Goal: Transaction & Acquisition: Subscribe to service/newsletter

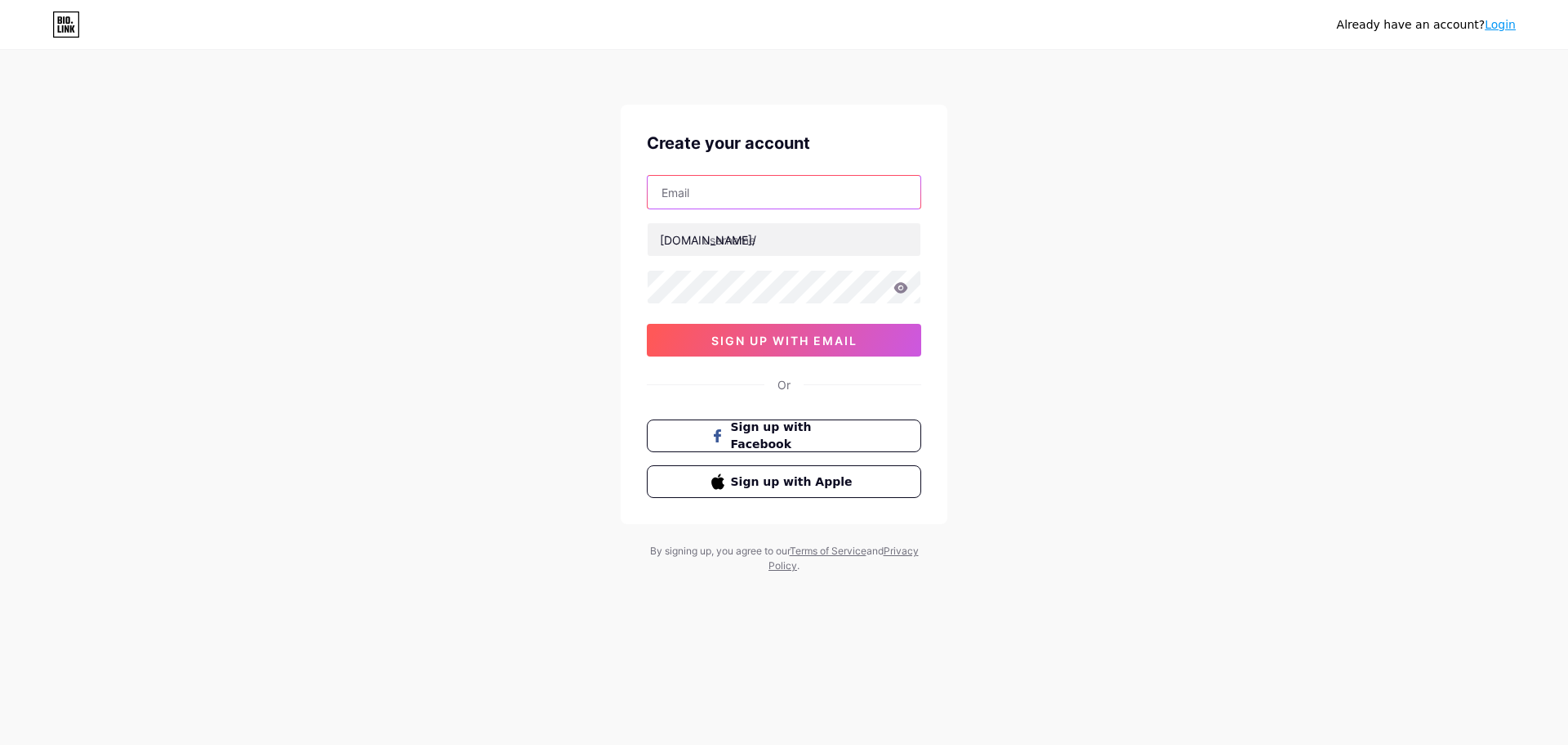
click at [739, 196] on input "text" at bounding box center [784, 192] width 273 height 33
type input "[EMAIL_ADDRESS][DOMAIN_NAME]"
click at [793, 243] on input "text" at bounding box center [784, 240] width 273 height 33
type input "zienzien"
click at [761, 308] on div "[EMAIL_ADDRESS][DOMAIN_NAME] [DOMAIN_NAME]/ zienzien 0cAFcWeA7G4t5tW7VedZYGJTFd…" at bounding box center [784, 266] width 275 height 181
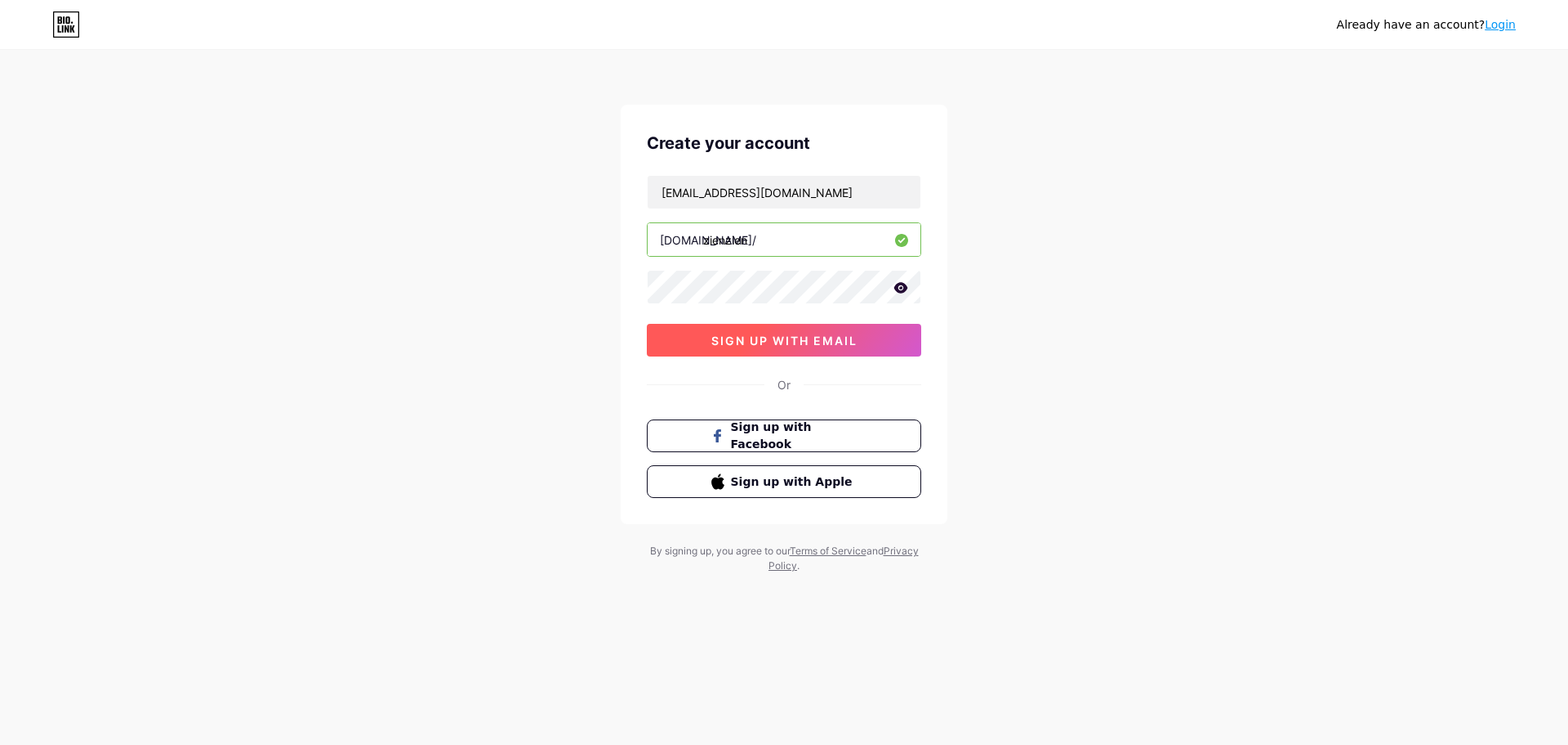
click at [771, 328] on button "sign up with email" at bounding box center [784, 340] width 275 height 33
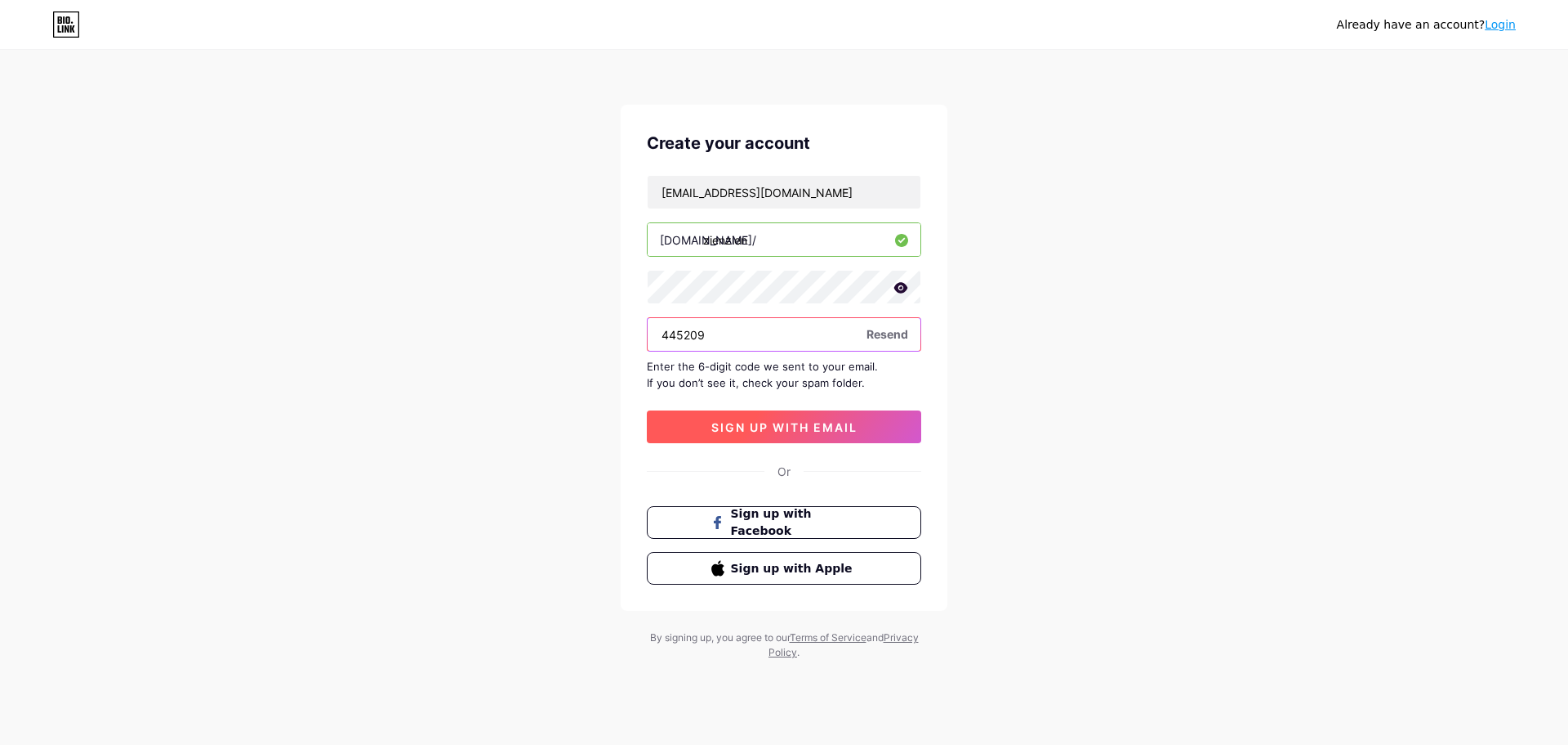
type input "445209"
click at [784, 411] on button "sign up with email" at bounding box center [784, 426] width 275 height 33
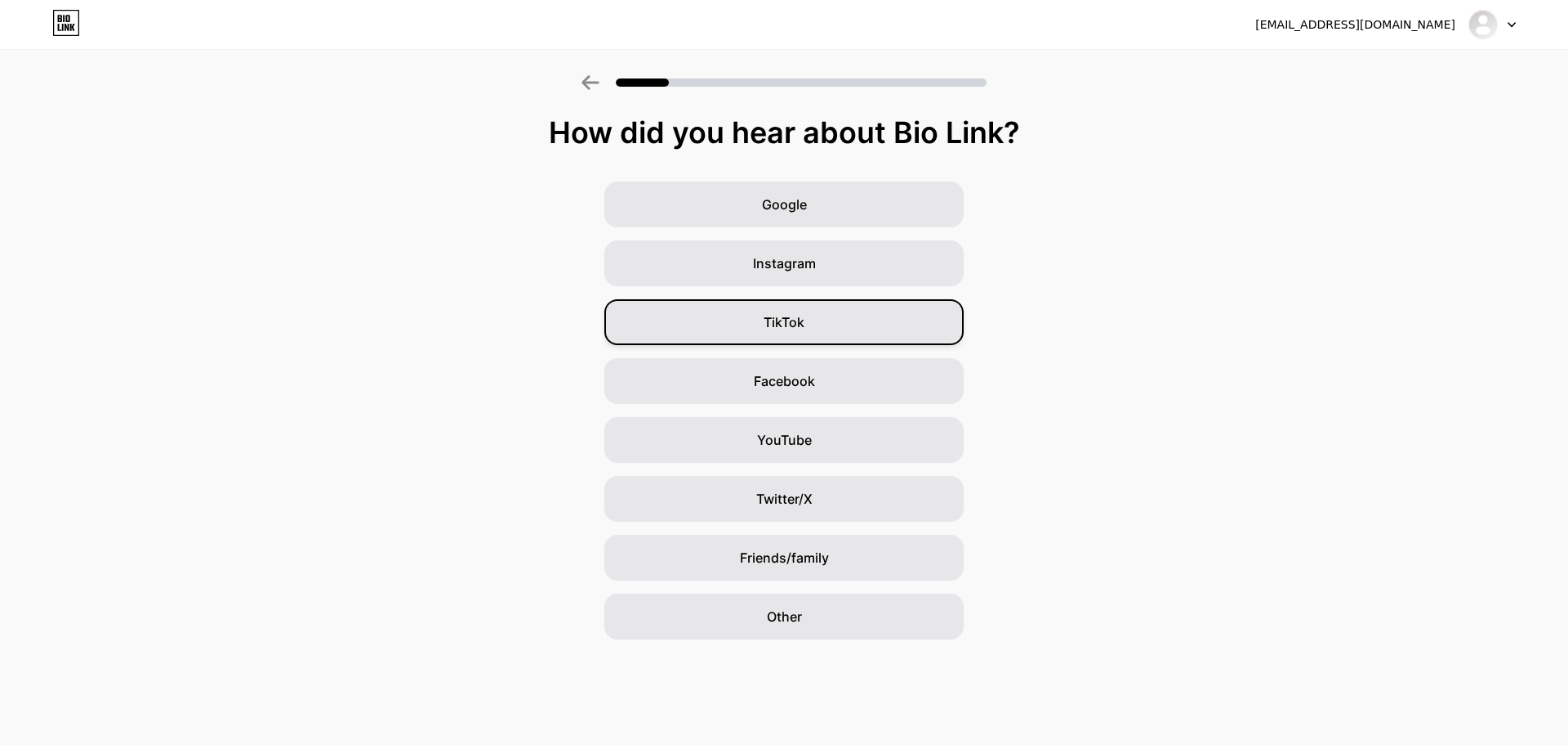
click at [823, 314] on div "TikTok" at bounding box center [784, 322] width 359 height 45
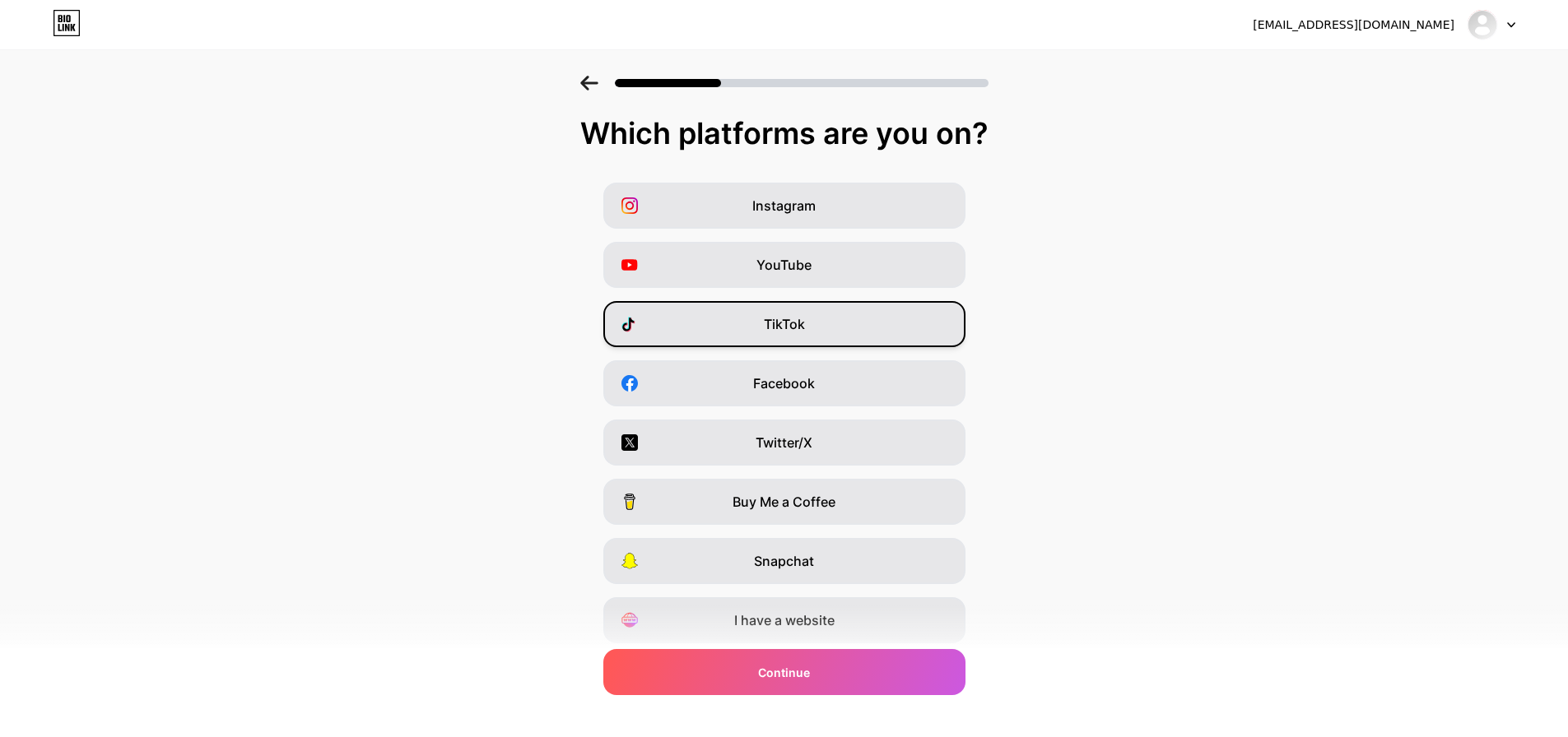
click at [833, 331] on div "TikTok" at bounding box center [784, 324] width 362 height 46
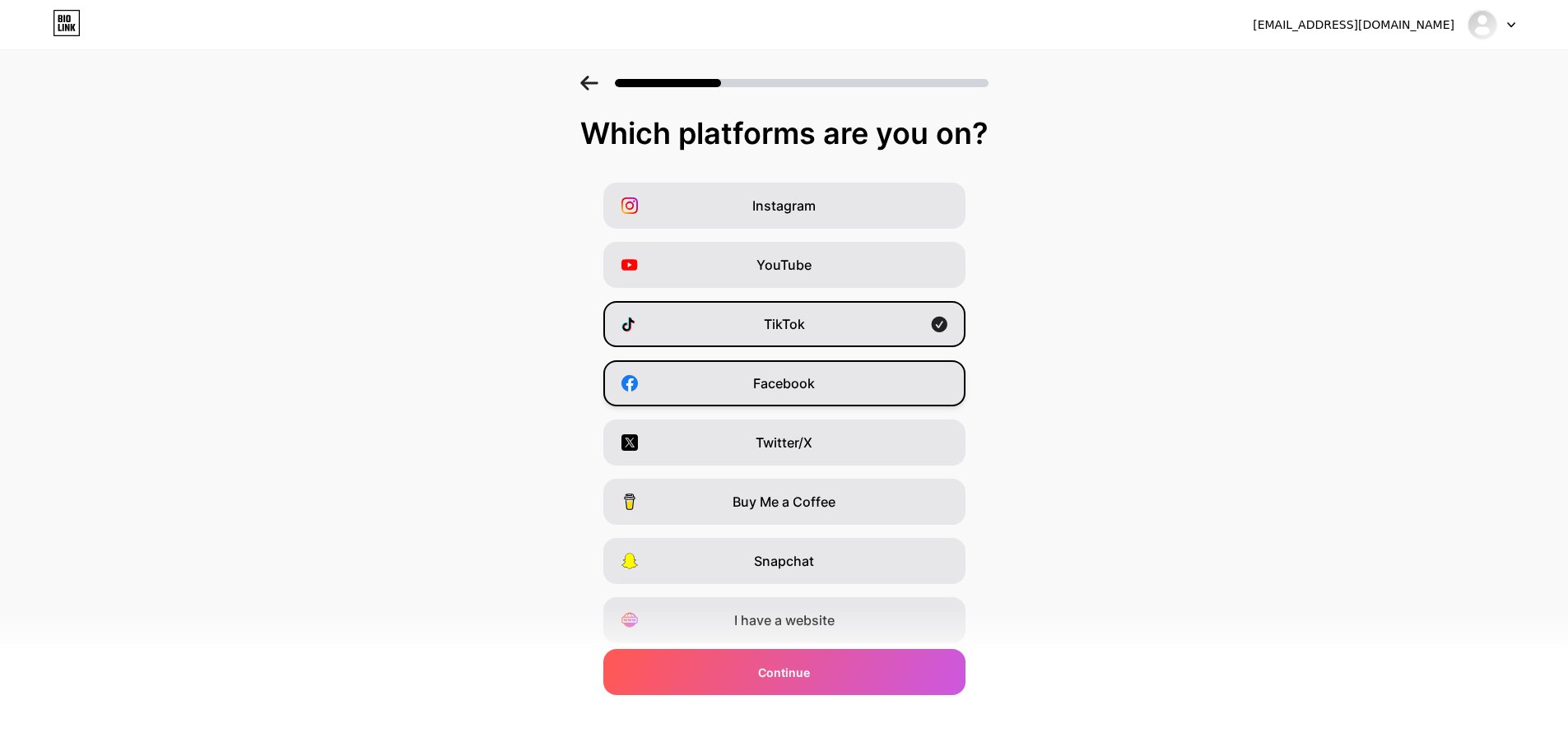
click at [814, 387] on span "Facebook" at bounding box center [784, 384] width 62 height 20
click at [845, 635] on div "I have a website" at bounding box center [784, 620] width 362 height 46
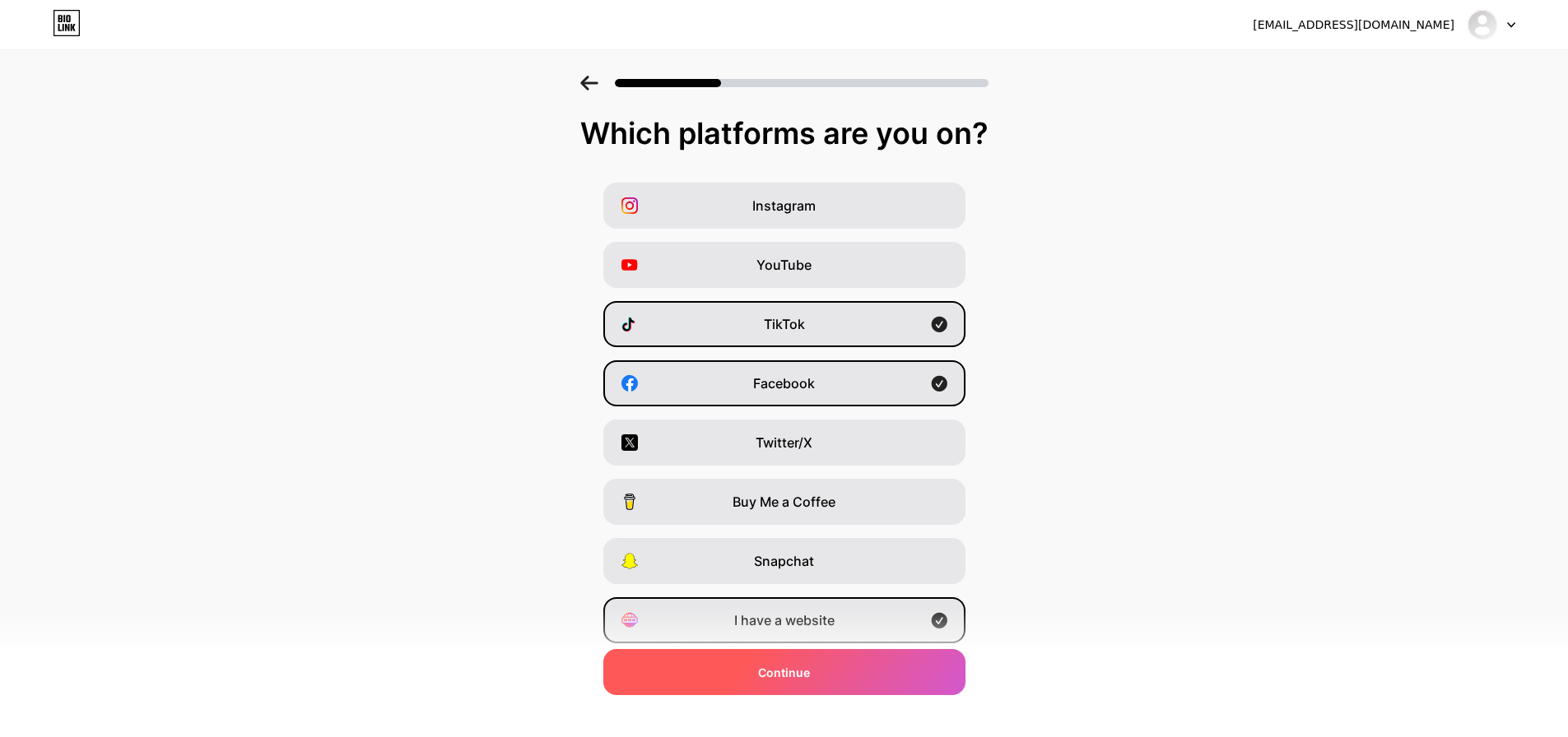
click at [846, 667] on div "Continue" at bounding box center [784, 672] width 362 height 46
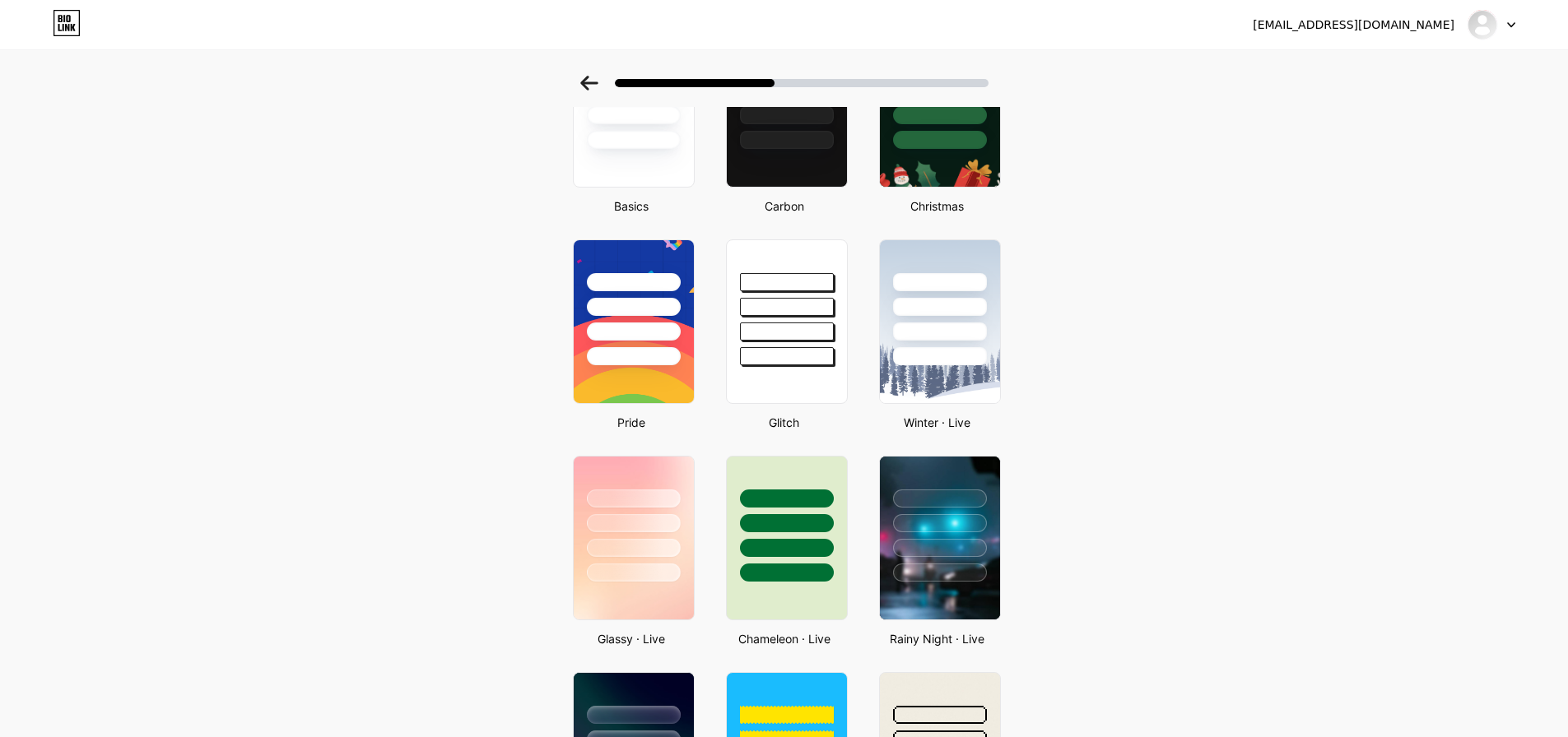
scroll to position [247, 0]
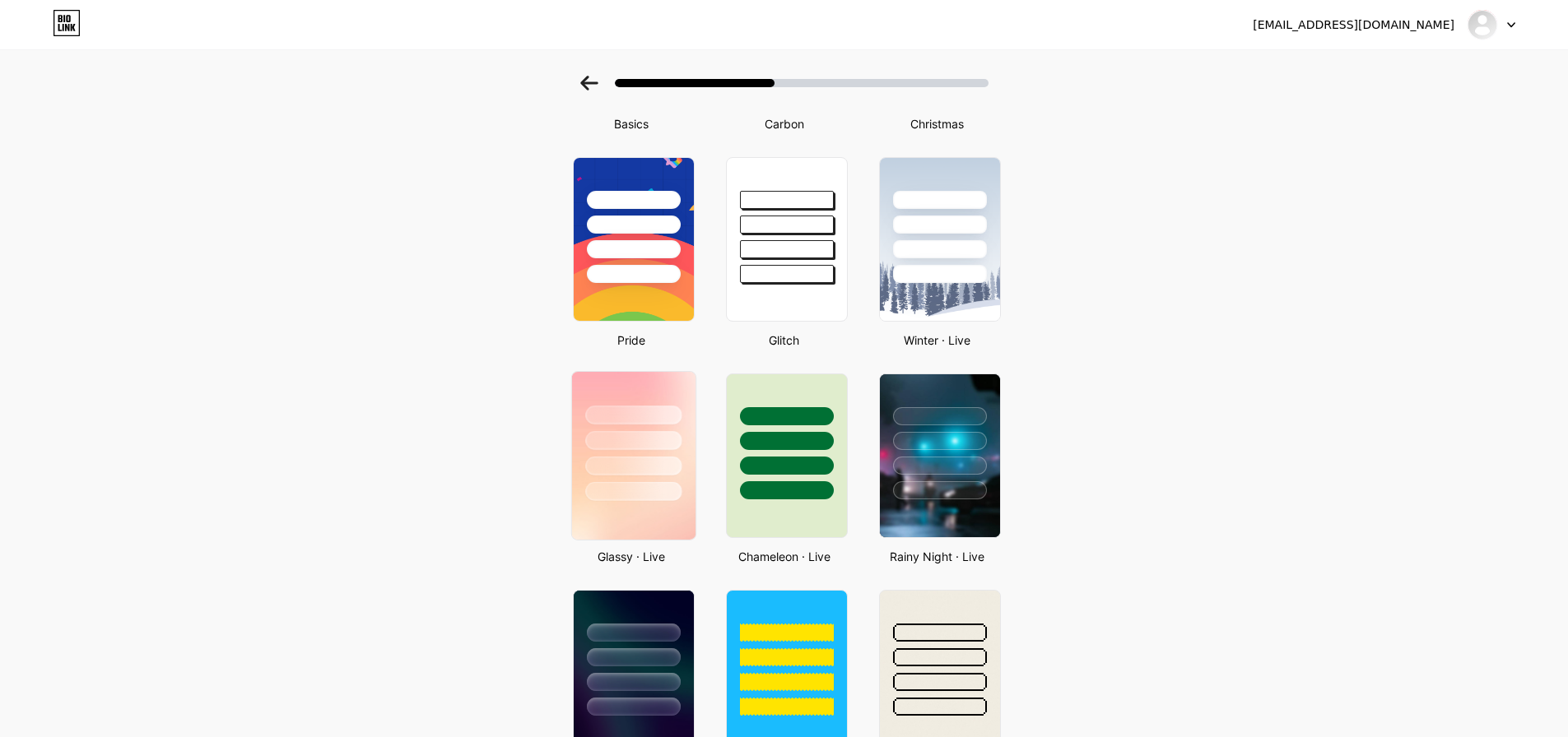
click at [631, 505] on img at bounding box center [632, 456] width 123 height 168
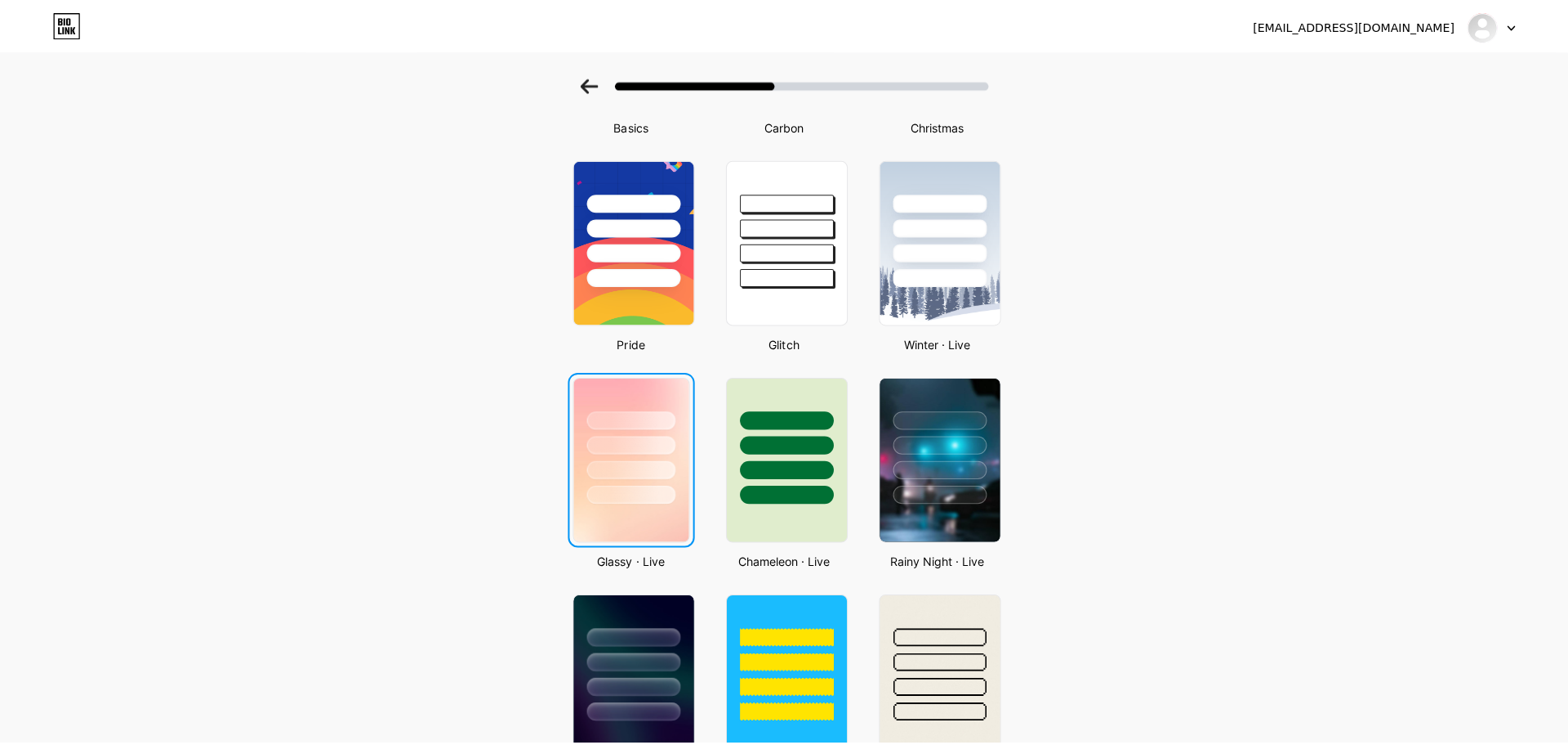
scroll to position [0, 0]
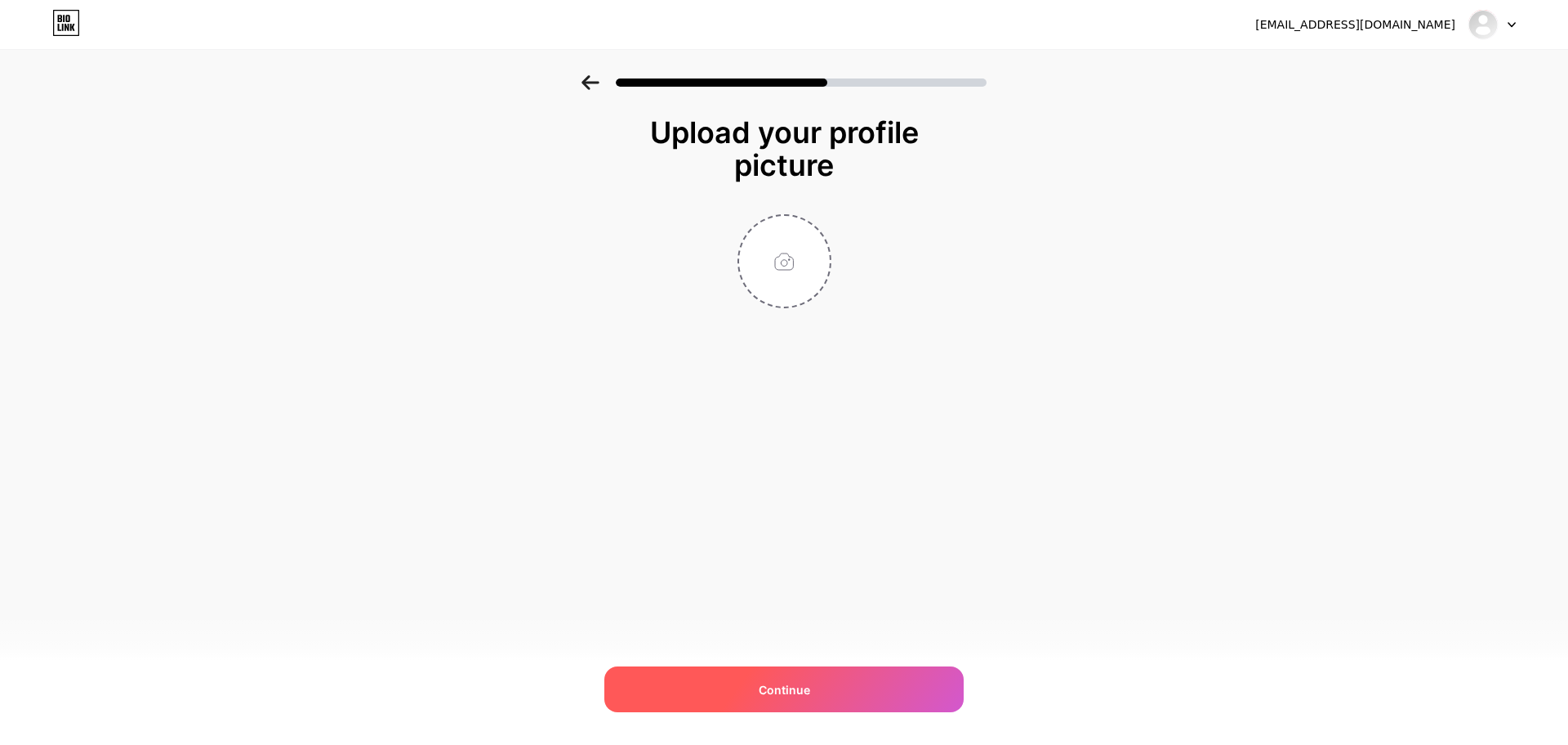
click at [792, 675] on div "Continue" at bounding box center [784, 689] width 359 height 45
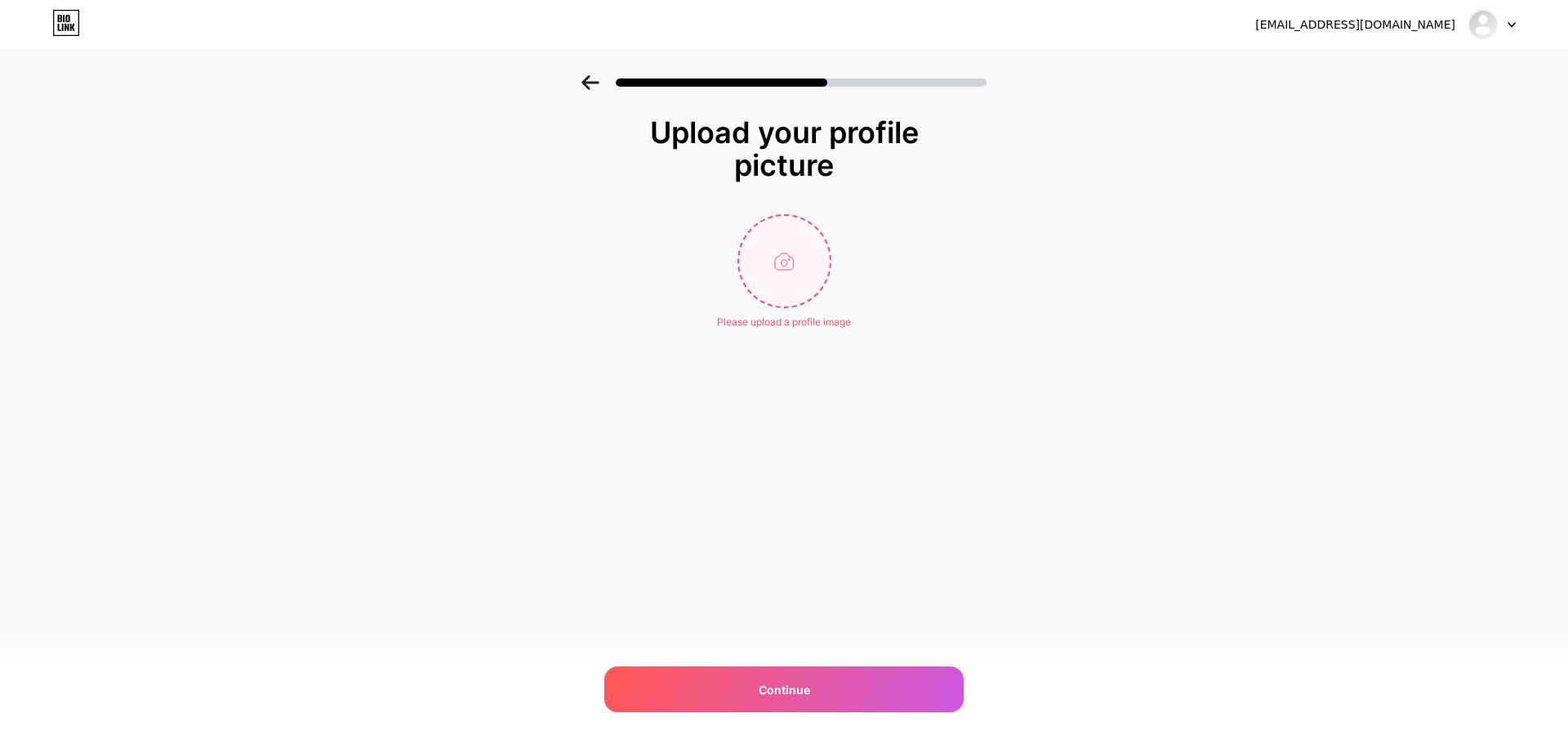
click at [775, 267] on input "file" at bounding box center [784, 261] width 91 height 91
type input "C:\fakepath\Gemini_Generated_Image_7a8t2a7a8t2a7a8t.png"
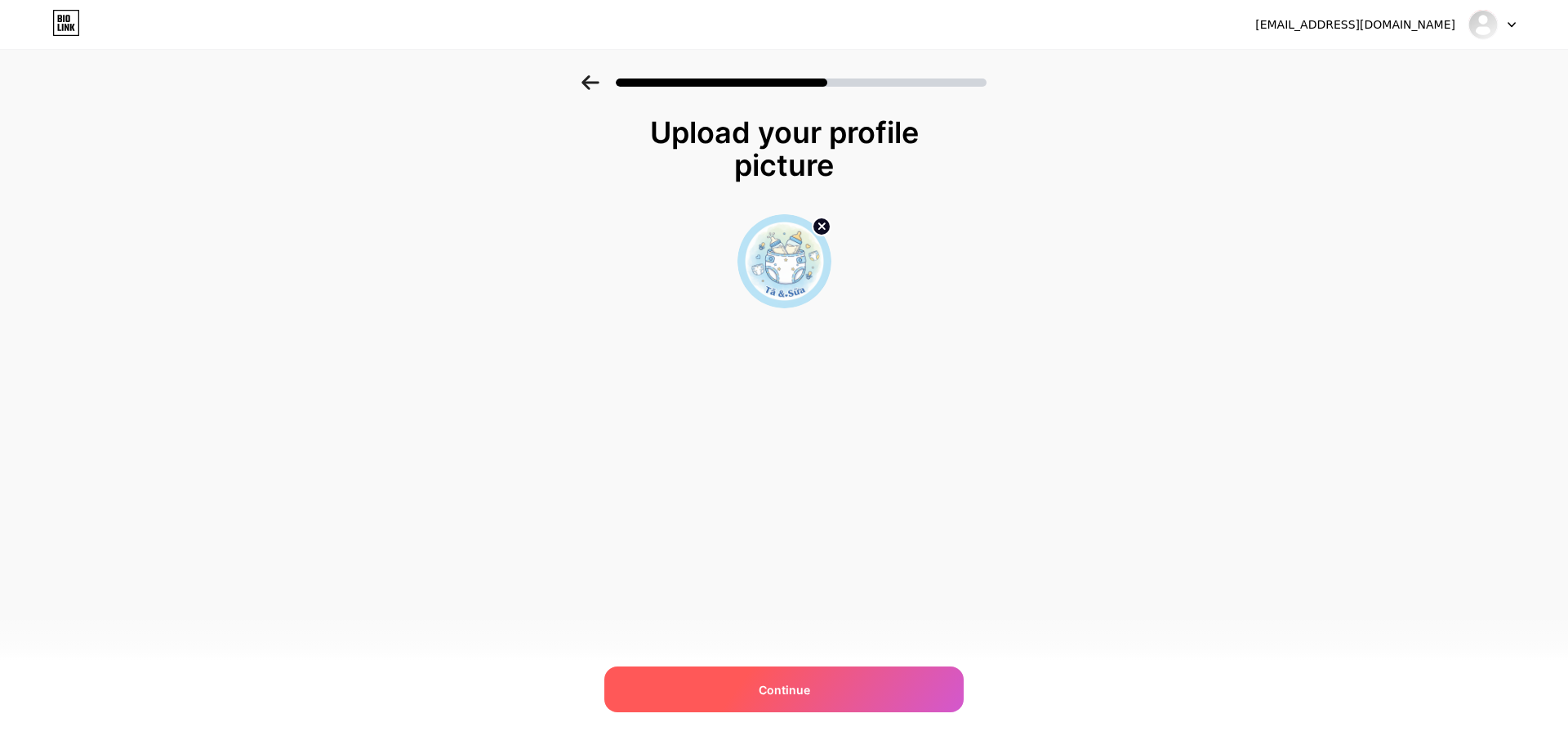
click at [803, 684] on span "Continue" at bounding box center [784, 689] width 52 height 17
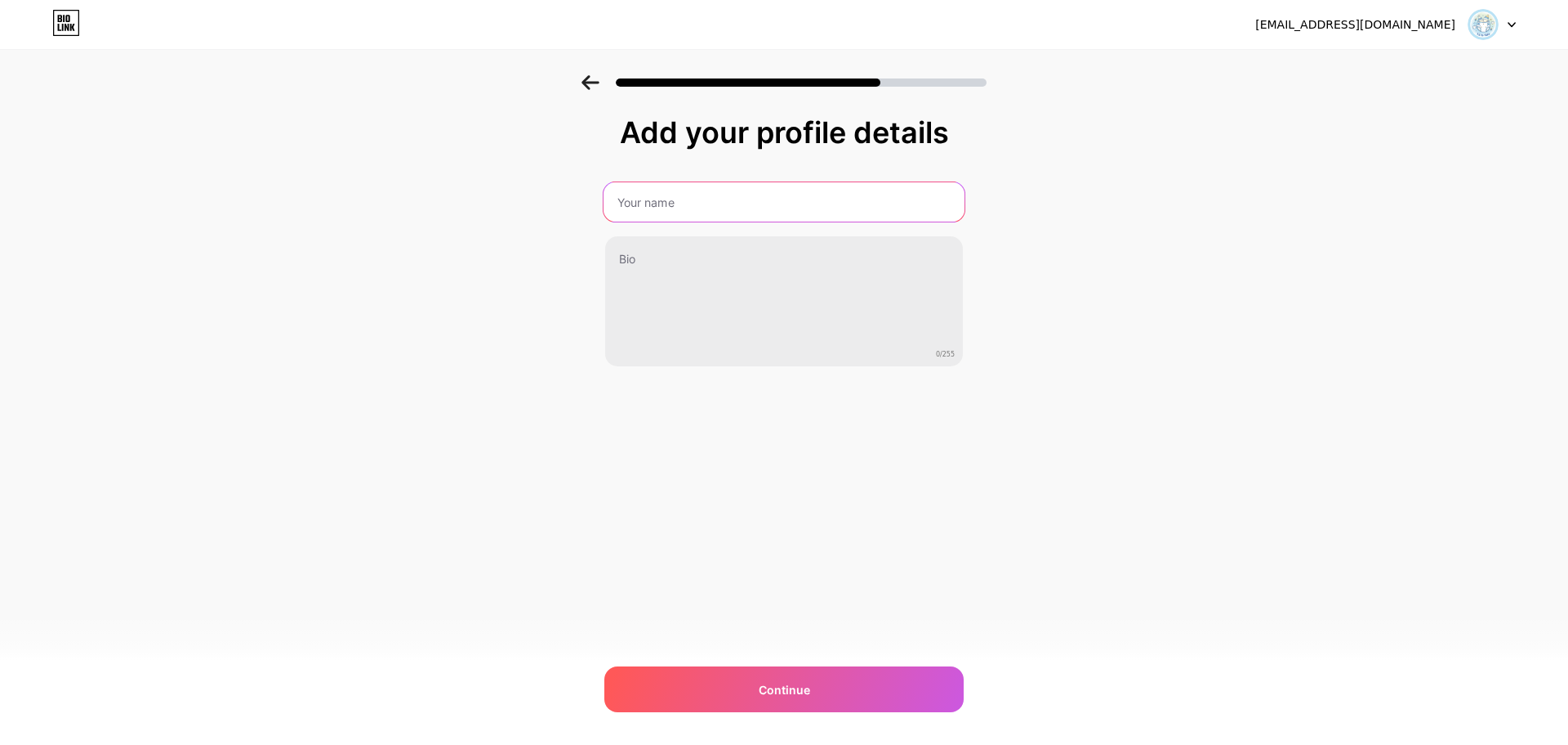
click at [680, 209] on input "text" at bounding box center [784, 201] width 361 height 39
type input "T"
type input "[PERSON_NAME]"
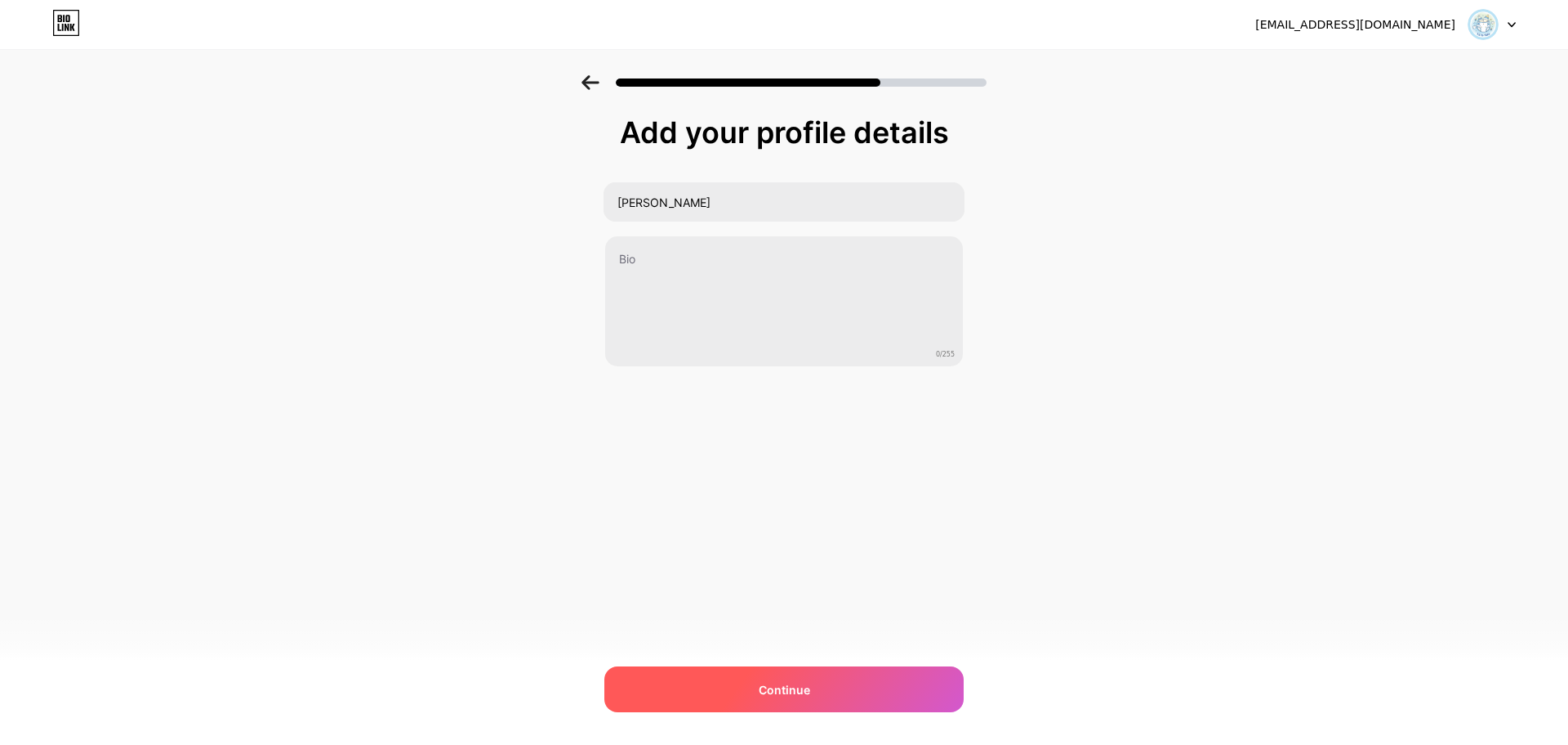
click at [768, 694] on span "Continue" at bounding box center [784, 689] width 52 height 17
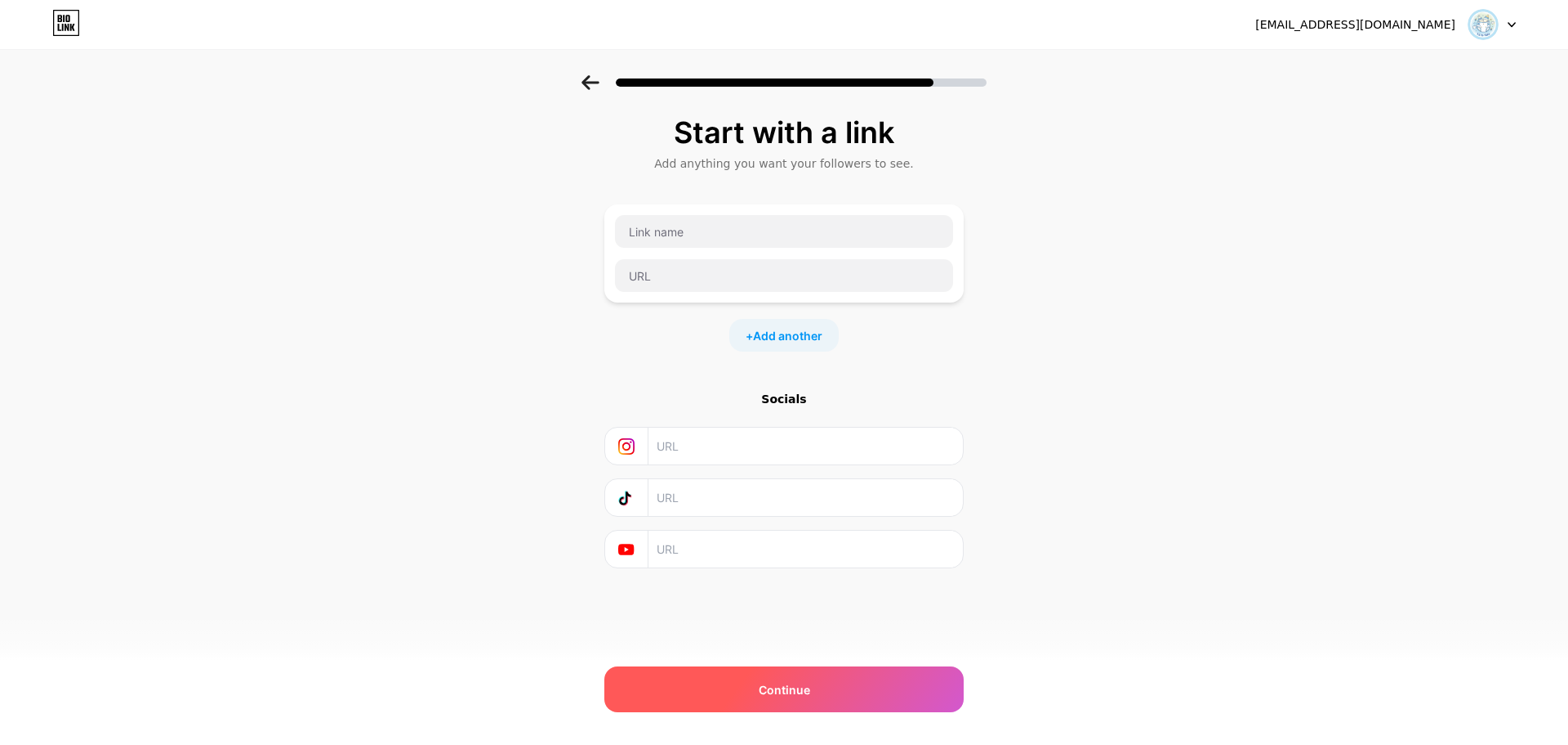
click at [820, 685] on div "Continue" at bounding box center [784, 689] width 359 height 45
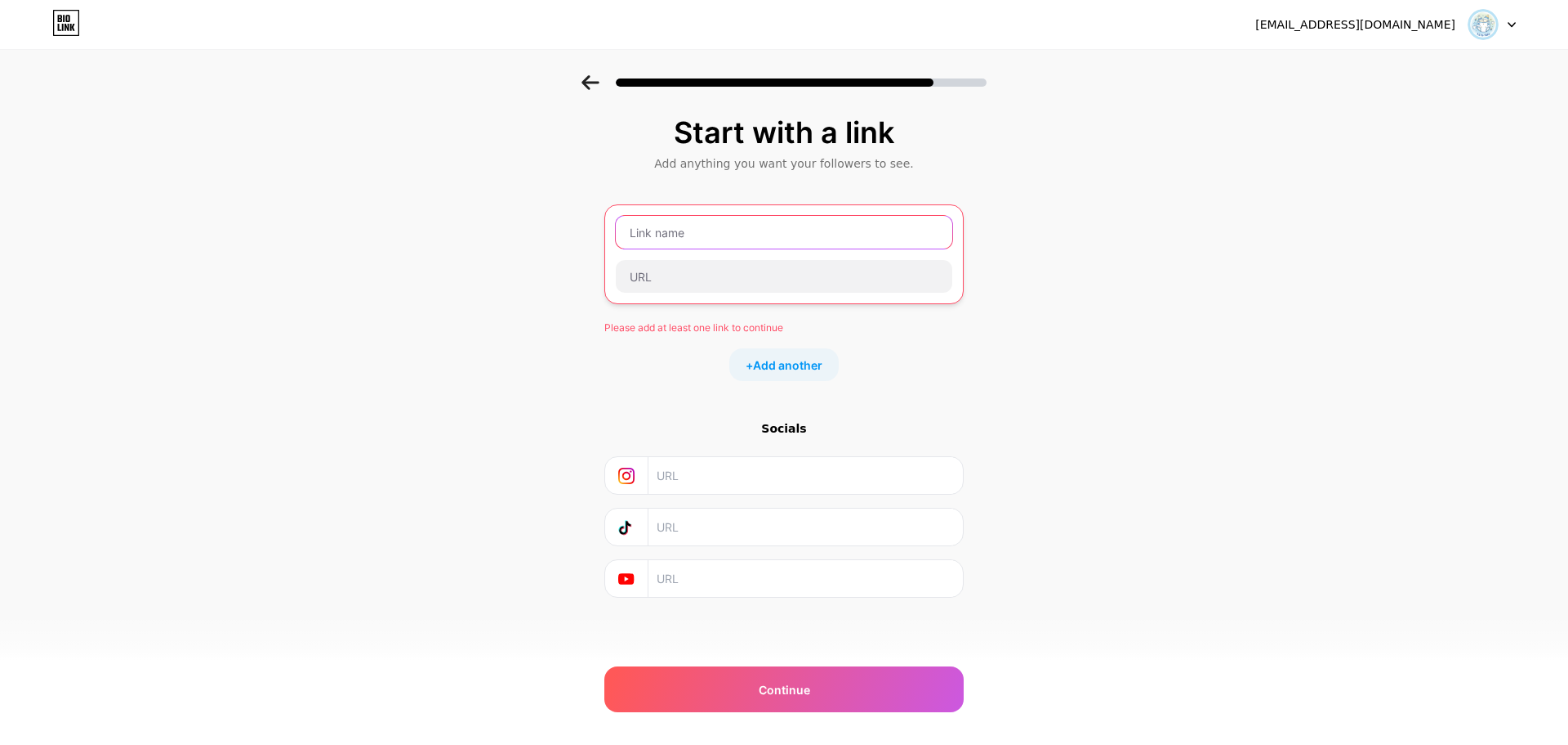
click at [677, 244] on input "text" at bounding box center [784, 232] width 336 height 33
type input "t"
type input "Test"
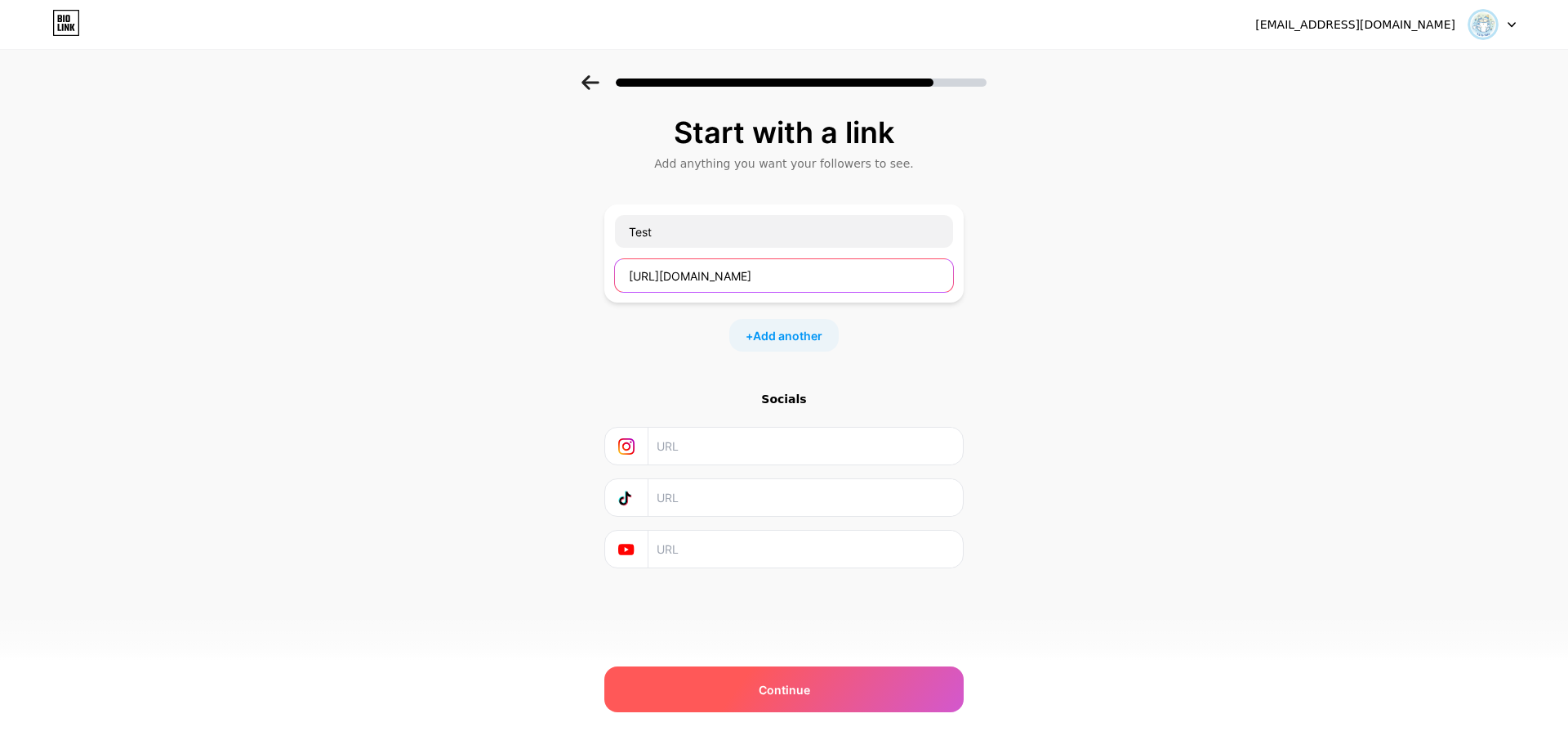
type input "[URL][DOMAIN_NAME]"
click at [779, 702] on div "Continue" at bounding box center [784, 689] width 359 height 45
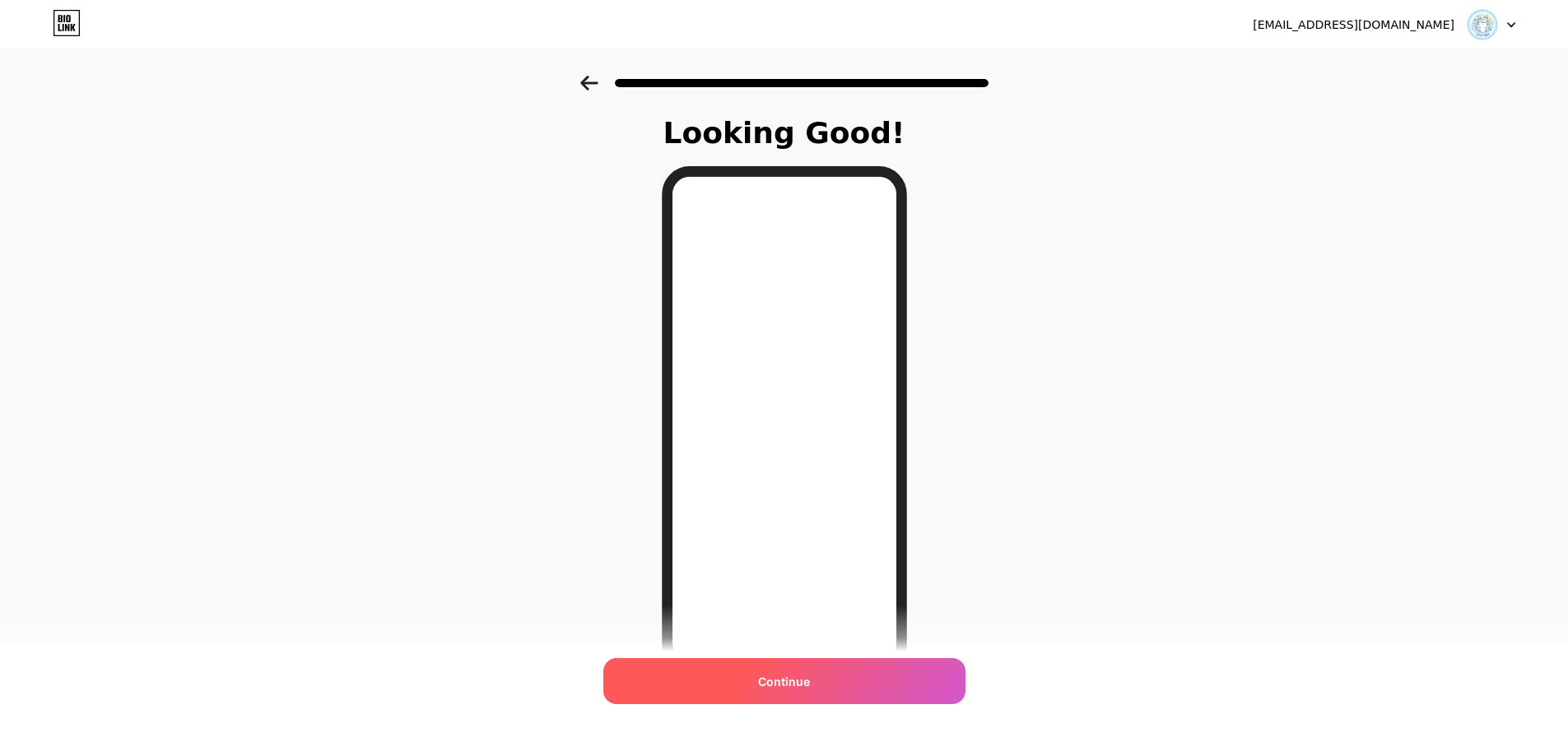
click at [810, 676] on span "Continue" at bounding box center [784, 681] width 52 height 17
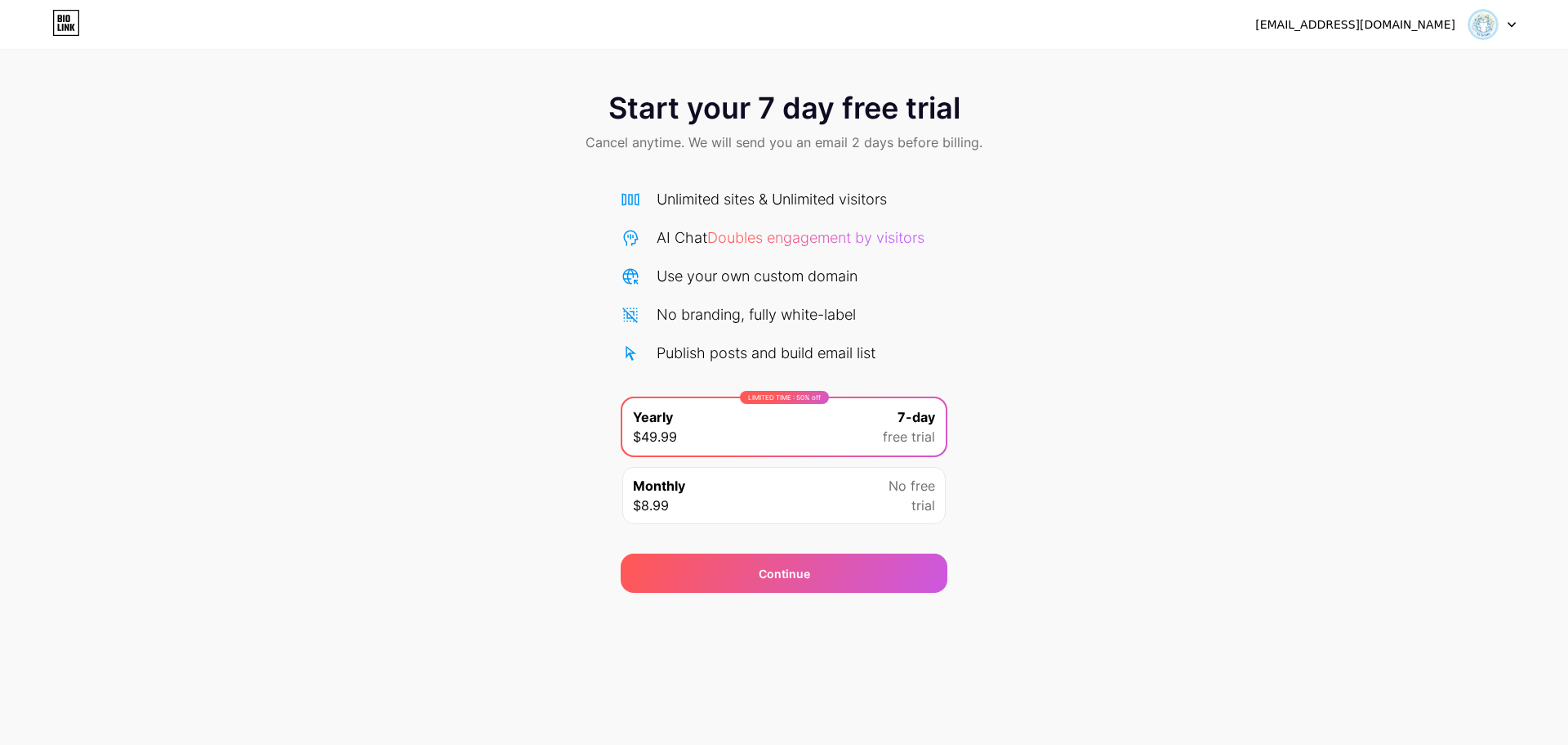
click at [860, 489] on div "Monthly $8.99 No free trial" at bounding box center [784, 495] width 324 height 57
click at [914, 437] on span "free trial" at bounding box center [910, 436] width 53 height 20
click at [857, 504] on div "Monthly $8.99 No free trial" at bounding box center [784, 495] width 324 height 57
click at [864, 421] on div "LIMITED TIME : 50% off Yearly $49.99 7-day free trial" at bounding box center [784, 426] width 324 height 57
click at [825, 574] on div "Continue" at bounding box center [784, 573] width 326 height 39
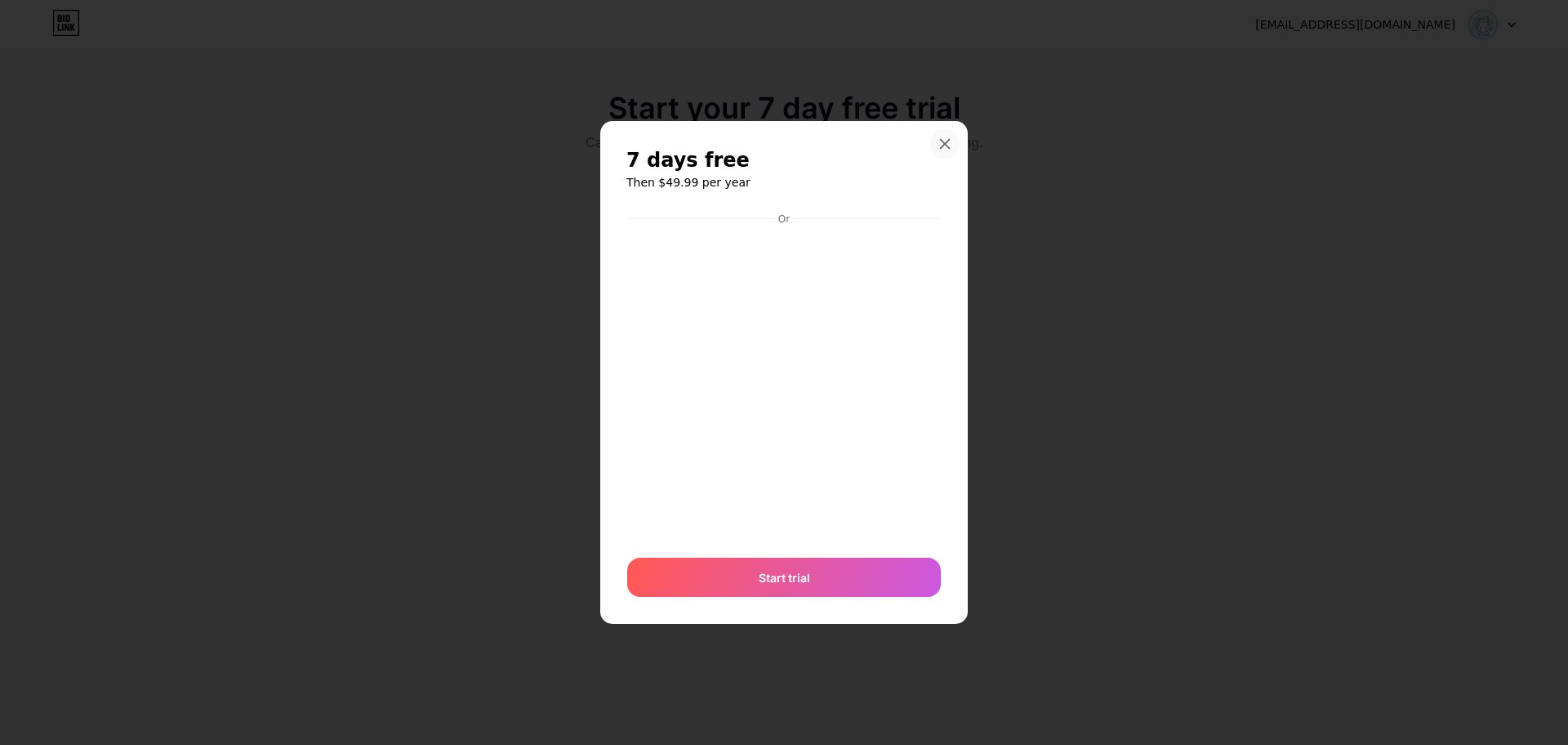
click at [945, 147] on icon at bounding box center [945, 143] width 13 height 13
